Goal: Task Accomplishment & Management: Use online tool/utility

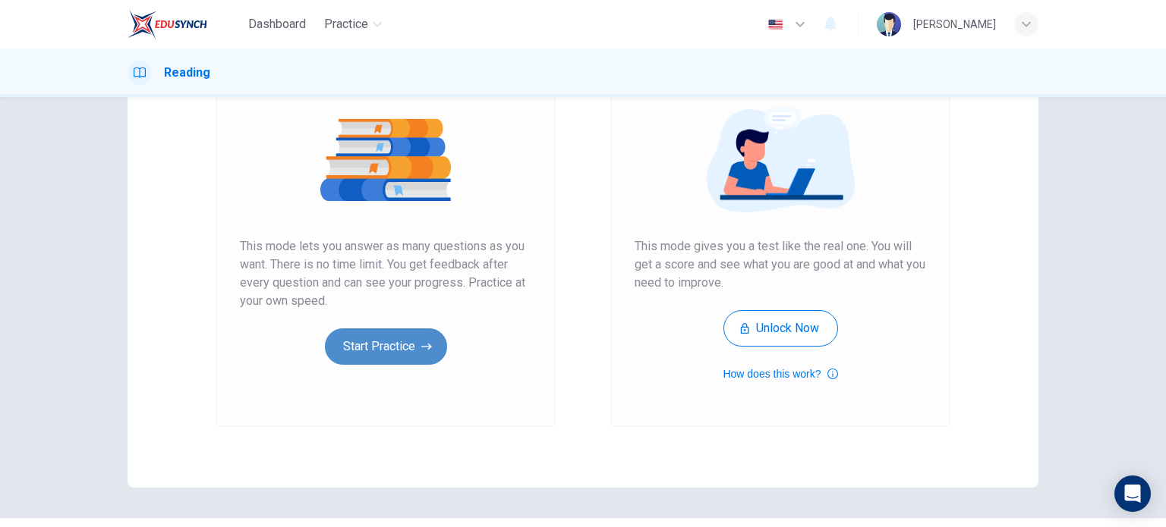
click at [404, 354] on button "Start Practice" at bounding box center [386, 347] width 122 height 36
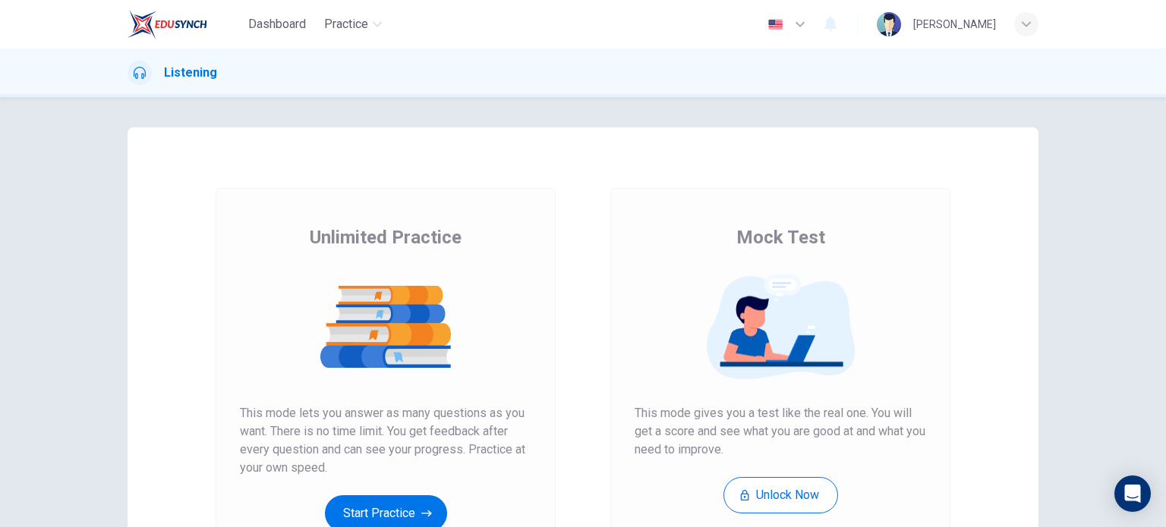
scroll to position [206, 0]
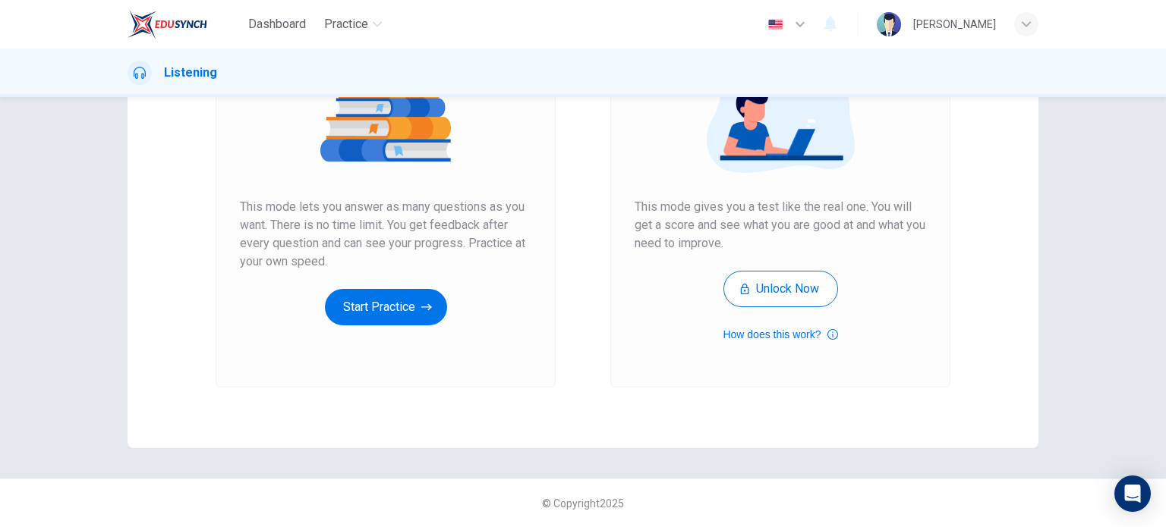
click at [407, 330] on div "Unlimited Practice This mode lets you answer as many questions as you want. The…" at bounding box center [386, 185] width 340 height 406
click at [355, 335] on div "Unlimited Practice This mode lets you answer as many questions as you want. The…" at bounding box center [386, 185] width 340 height 406
click at [397, 300] on button "Start Practice" at bounding box center [386, 307] width 122 height 36
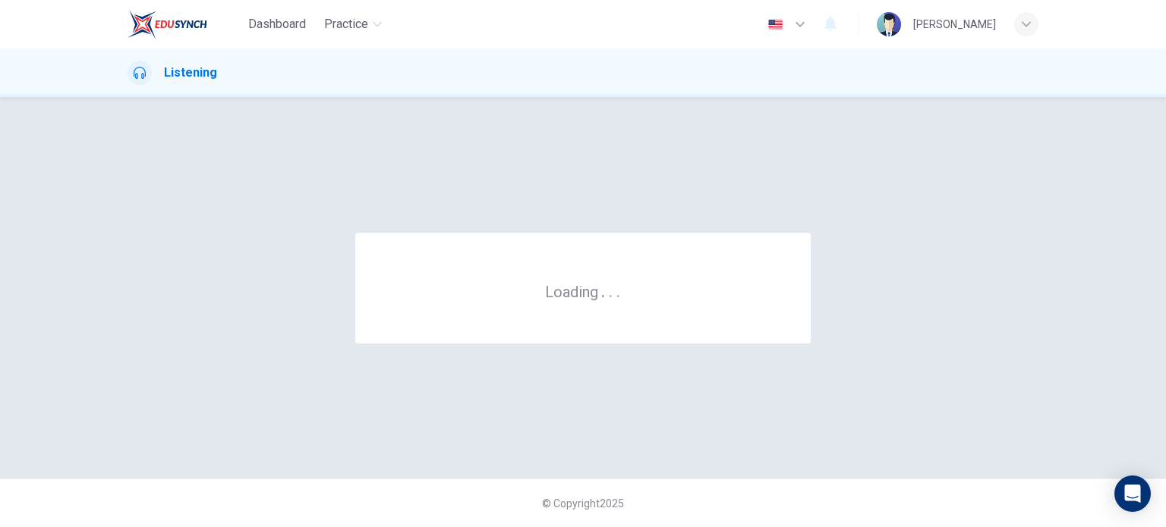
scroll to position [0, 0]
